Goal: Transaction & Acquisition: Purchase product/service

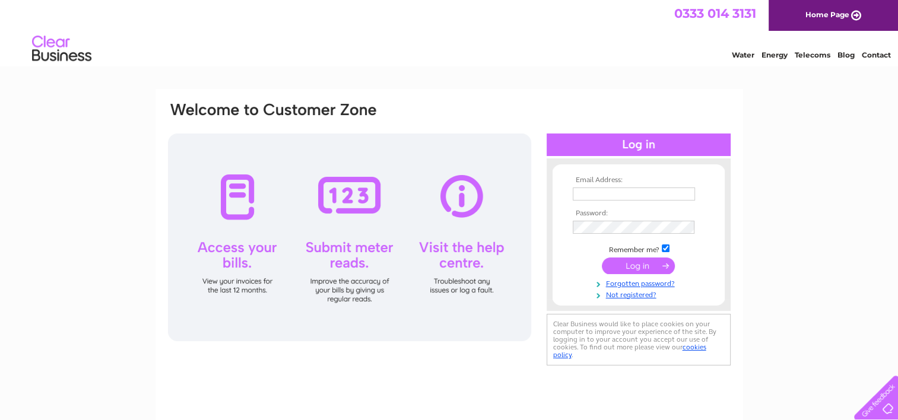
type input "[EMAIL_ADDRESS][DOMAIN_NAME]"
click at [637, 270] on input "submit" at bounding box center [638, 266] width 73 height 17
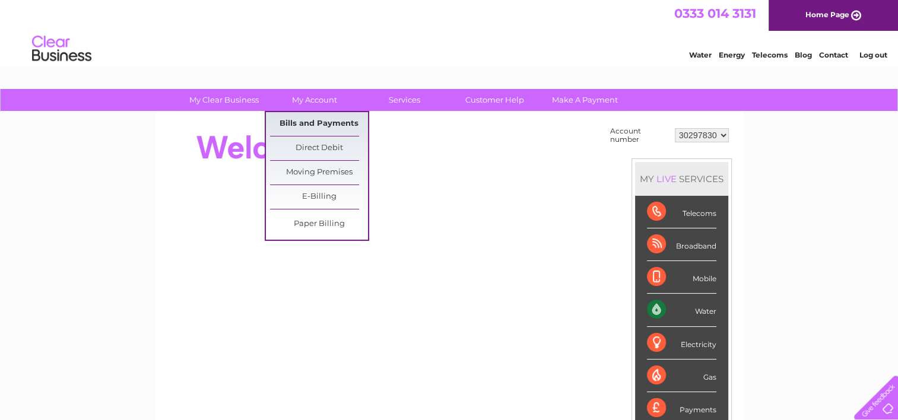
click at [321, 119] on link "Bills and Payments" at bounding box center [319, 124] width 98 height 24
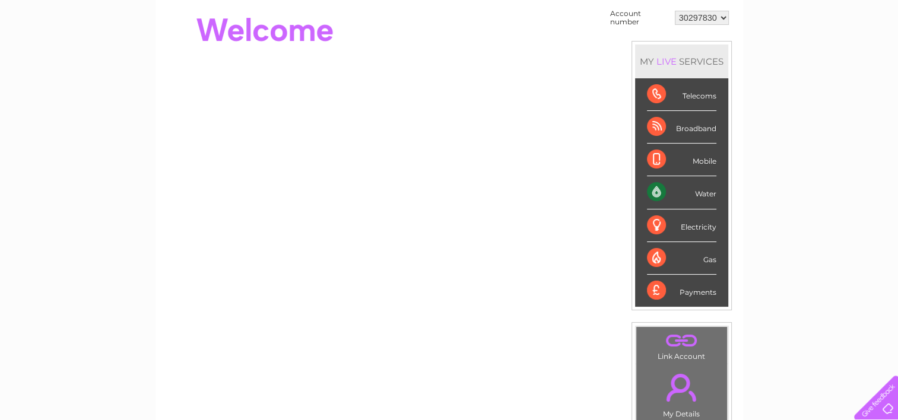
scroll to position [119, 0]
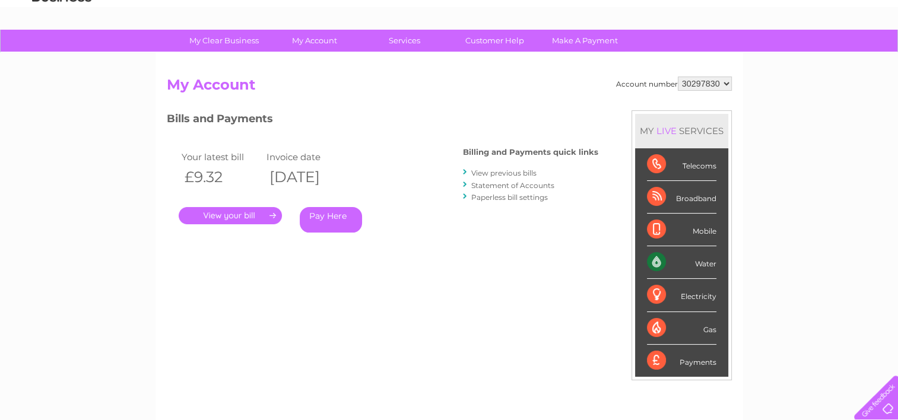
click at [224, 220] on link "." at bounding box center [230, 215] width 103 height 17
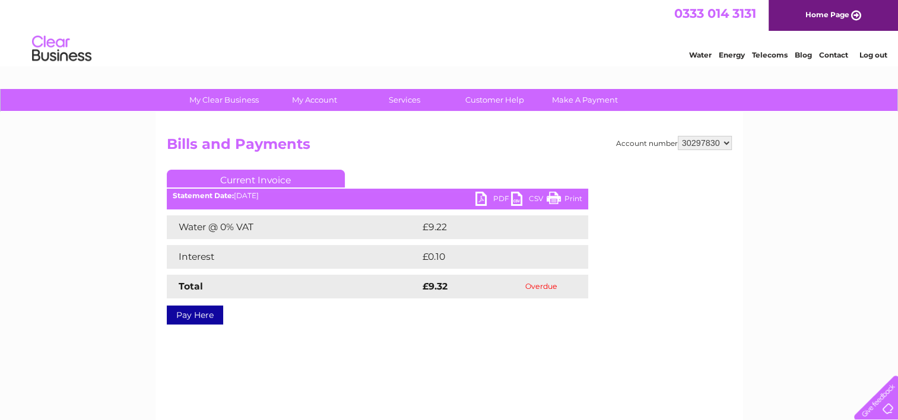
click at [678, 138] on select "30297830" at bounding box center [705, 143] width 54 height 14
click at [565, 140] on h2 "Bills and Payments" at bounding box center [449, 147] width 565 height 23
click at [185, 312] on link "Pay Here" at bounding box center [195, 315] width 56 height 19
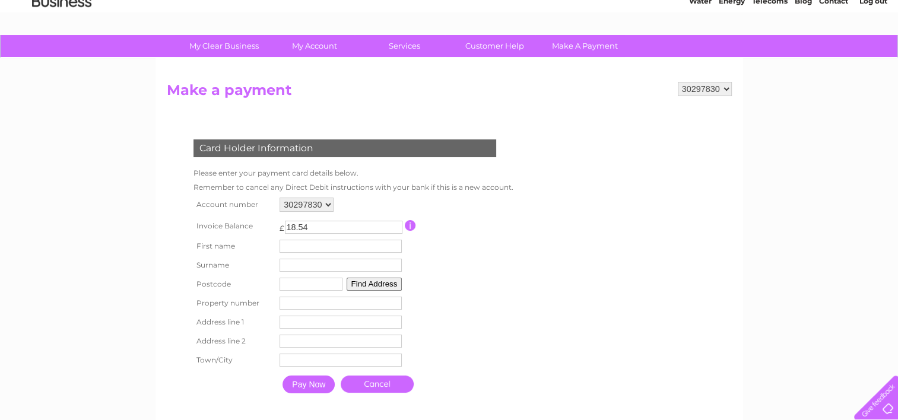
scroll to position [178, 0]
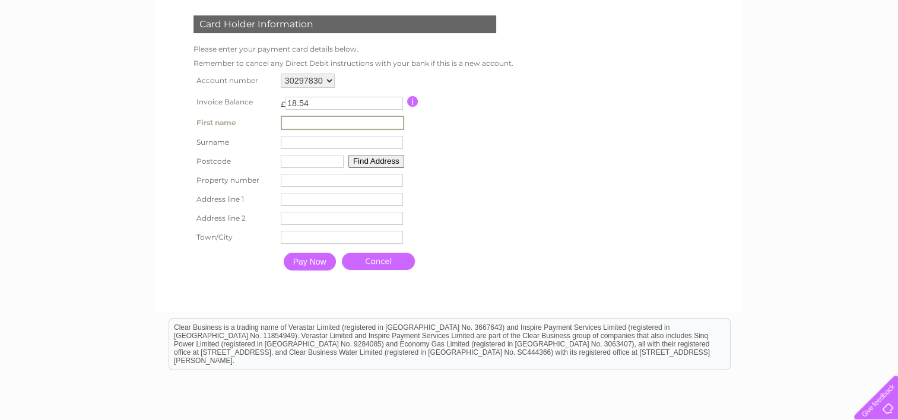
click at [321, 126] on input "text" at bounding box center [342, 123] width 123 height 14
type input "TJB"
type input "Thomas James Blowes"
type input "TD1 2QQ"
type input "15 Meikle Kemp Lane"
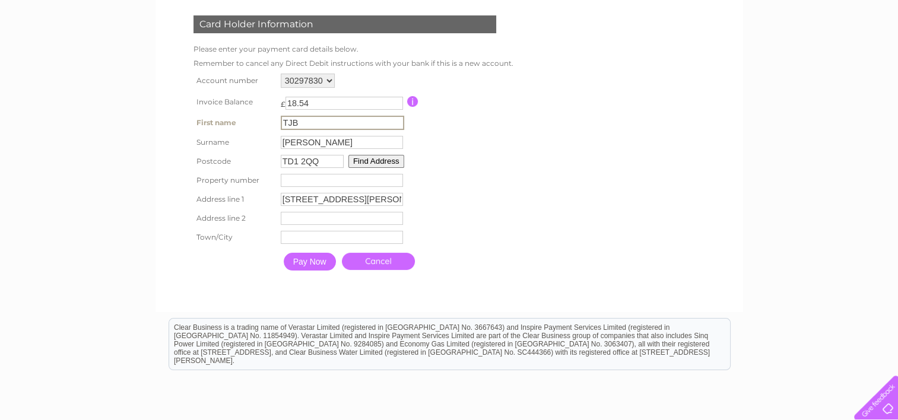
type input "Galashiels"
type input "White - British (English, Welsh, Northern Irish, Scottish)"
type input "Thomas"
click at [506, 164] on table "Account number 30297830 Invoice Balance £ 18.54 First name Thomas Surname" at bounding box center [353, 174] width 324 height 206
drag, startPoint x: 338, startPoint y: 140, endPoint x: 269, endPoint y: 129, distance: 70.3
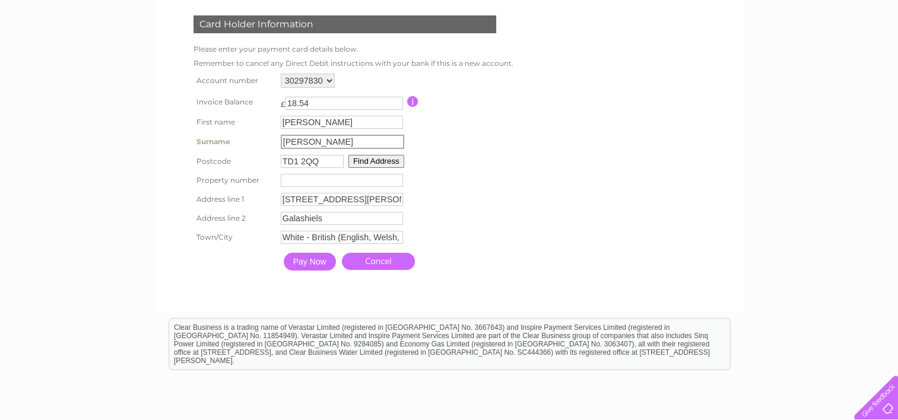
click at [255, 136] on tr "Surname Thomas James Blowes Surname" at bounding box center [353, 142] width 324 height 20
type input "Blowes"
click at [358, 164] on button "Find Address" at bounding box center [377, 161] width 56 height 13
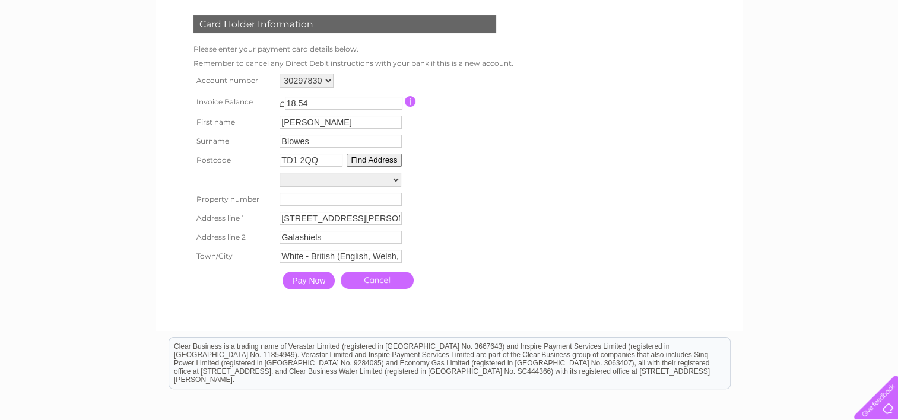
click at [323, 182] on select "1, Meikle Kemp Lane 2, Meikle Kemp Lane 3, Meikle Kemp Lane 4, Meikle Kemp Lane…" at bounding box center [341, 180] width 122 height 14
select select "15,Meikle Kemp Lane,,Galashiels"
click at [280, 173] on select "1, Meikle Kemp Lane 2, Meikle Kemp Lane 3, Meikle Kemp Lane 4, Meikle Kemp Lane…" at bounding box center [341, 180] width 122 height 15
type input "15"
type input "Meikle Kemp Lane"
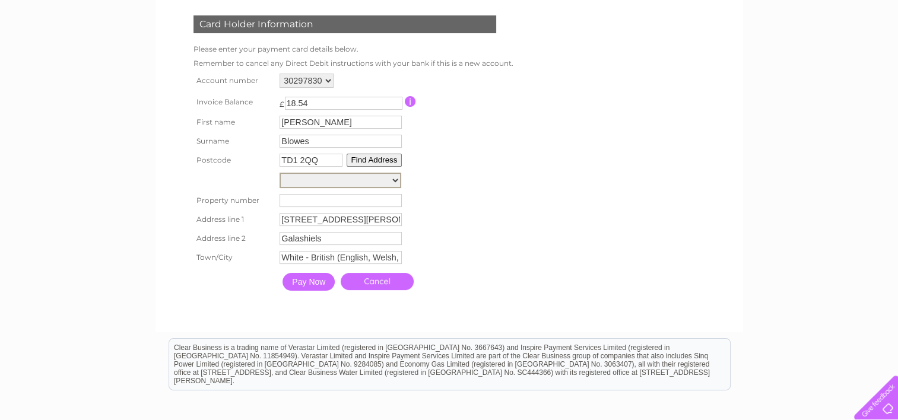
type input "Galashiels"
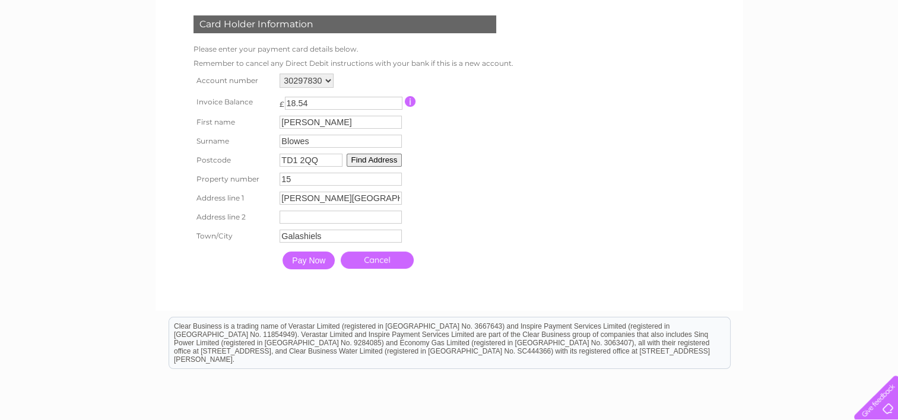
click at [470, 188] on table "Account number 30297830 Invoice Balance £ 18.54 First name Thomas Surname" at bounding box center [351, 173] width 321 height 205
click at [323, 261] on input "Pay Now" at bounding box center [309, 261] width 52 height 18
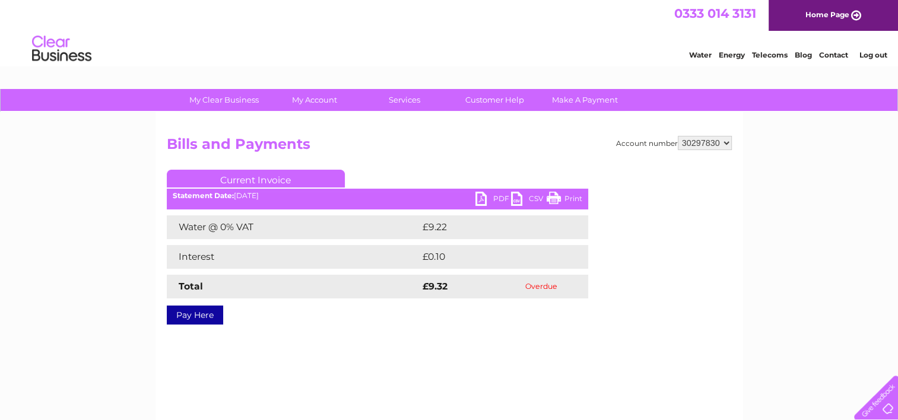
click at [202, 316] on link "Pay Here" at bounding box center [195, 315] width 56 height 19
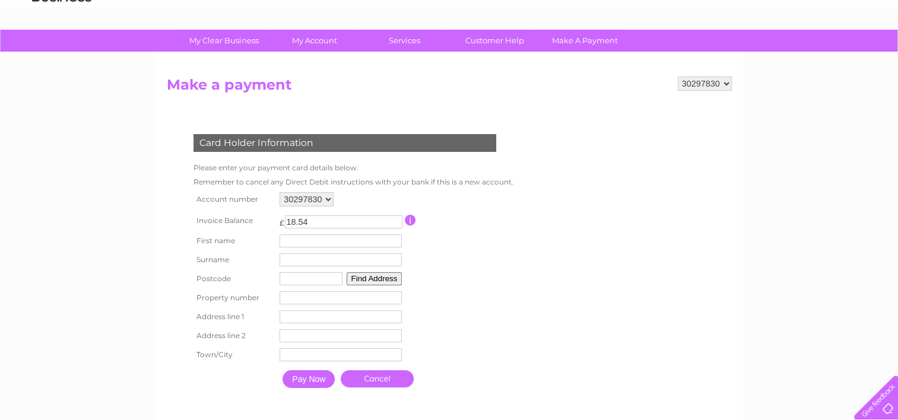
scroll to position [178, 0]
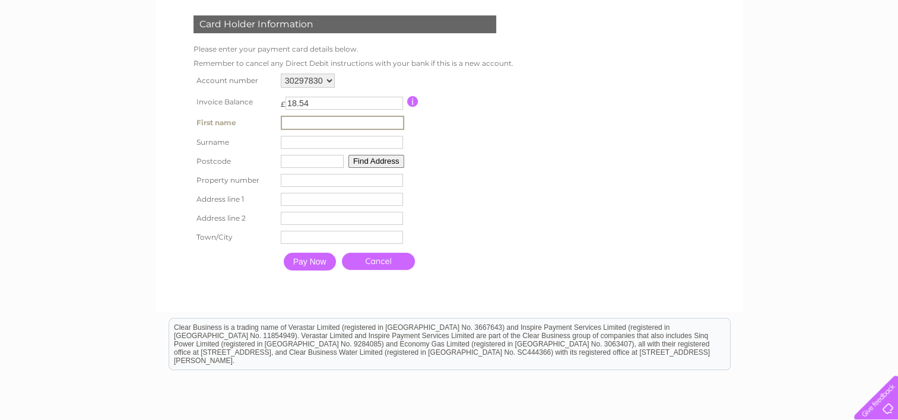
click at [321, 122] on input "text" at bounding box center [342, 123] width 123 height 14
type input "TJB"
type input "Thomas James Blowes"
type input "TD1 2QQ"
type input "15 Meikle Kemp Lane"
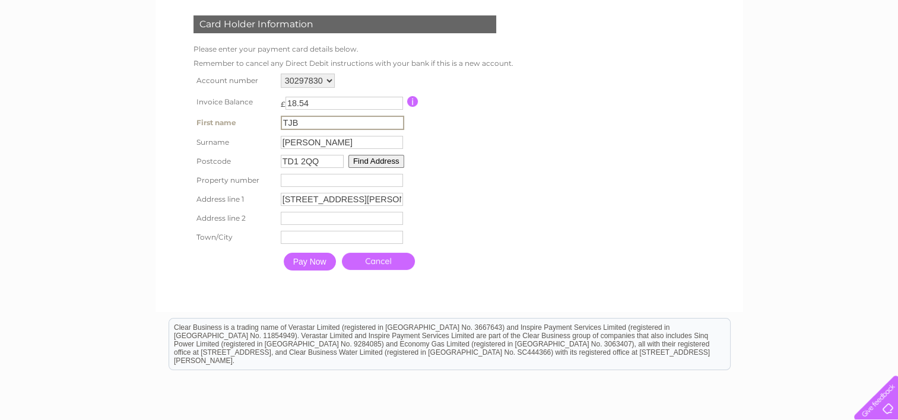
type input "Galashiels"
type input "White - British (English, Welsh, Northern Irish, Scottish)"
type input "Thomas"
drag, startPoint x: 342, startPoint y: 143, endPoint x: 261, endPoint y: 134, distance: 81.3
click at [255, 136] on tr "Surname Thomas James Blowes Surname" at bounding box center [353, 142] width 324 height 20
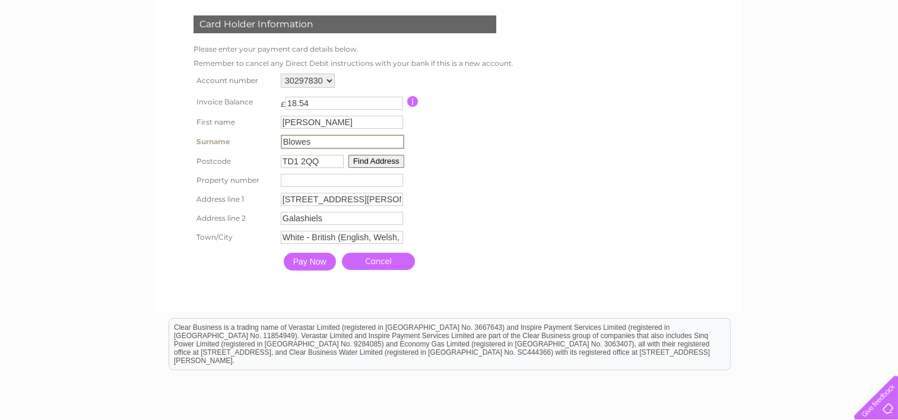
type input "Blowes"
drag, startPoint x: 280, startPoint y: 237, endPoint x: 489, endPoint y: 236, distance: 209.0
click at [485, 240] on table "Account number 30297830 Invoice Balance £ 18.54 First name Thomas Surname" at bounding box center [353, 174] width 324 height 206
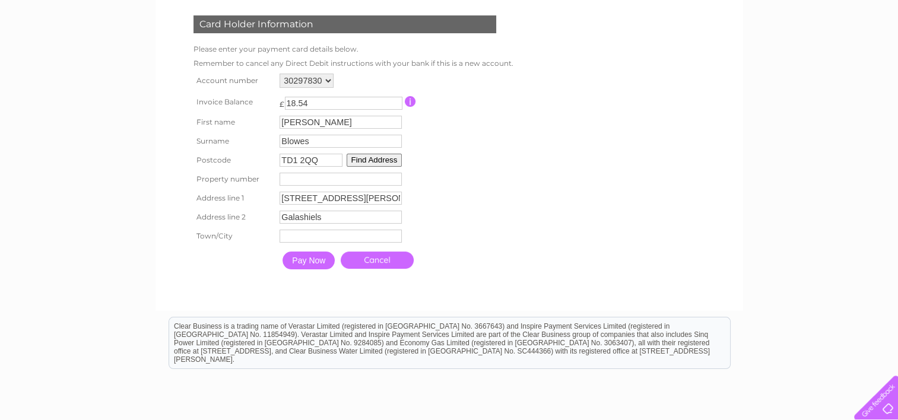
click at [378, 160] on button "Find Address" at bounding box center [375, 160] width 56 height 13
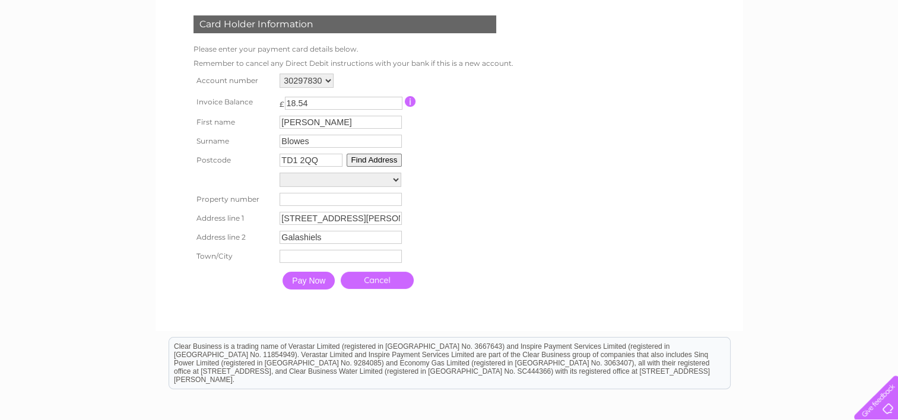
click at [392, 180] on select "1, Meikle Kemp Lane 2, Meikle Kemp Lane 3, Meikle Kemp Lane 4, Meikle Kemp Lane…" at bounding box center [341, 180] width 122 height 14
select select "15,Meikle Kemp Lane,,Galashiels"
click at [280, 173] on select "1, Meikle Kemp Lane 2, Meikle Kemp Lane 3, Meikle Kemp Lane 4, Meikle Kemp Lane…" at bounding box center [341, 180] width 122 height 15
type input "15"
type input "Meikle Kemp Lane"
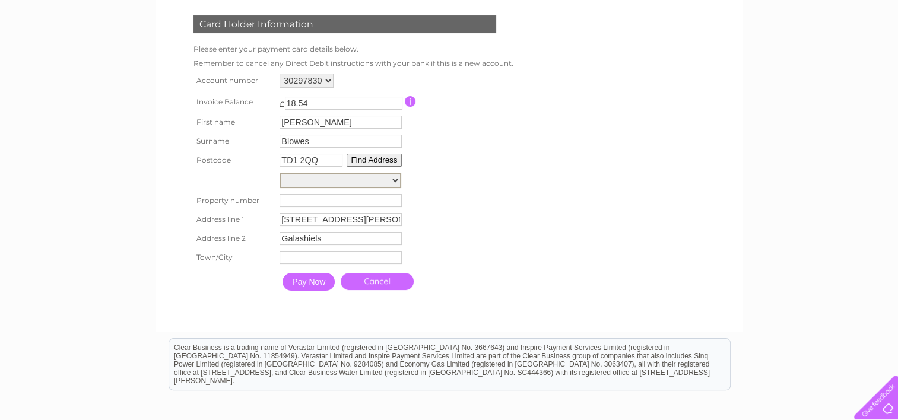
type input "Galashiels"
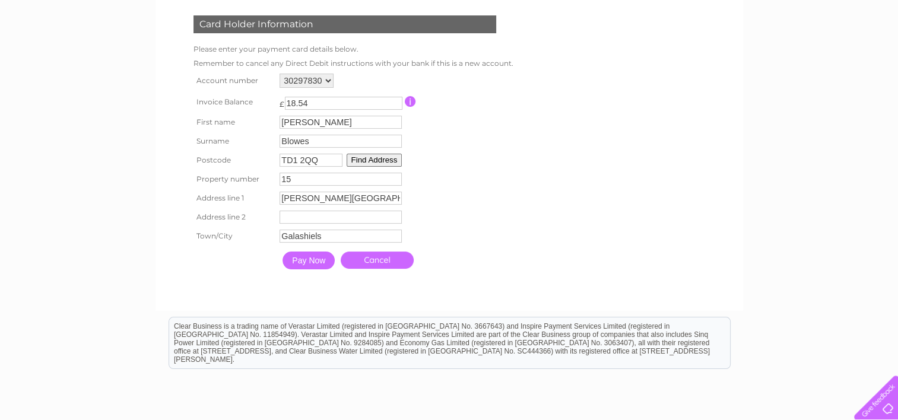
click at [304, 173] on input "15" at bounding box center [341, 179] width 122 height 13
click at [521, 182] on div "Card Holder Information Please enter your payment card details below. Remember …" at bounding box center [347, 140] width 361 height 272
click at [320, 258] on input "Pay Now" at bounding box center [309, 261] width 52 height 18
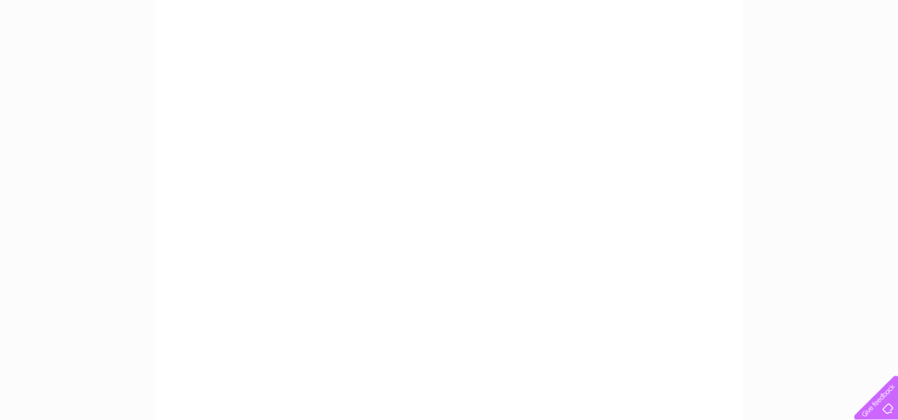
scroll to position [212, 0]
